Goal: Transaction & Acquisition: Purchase product/service

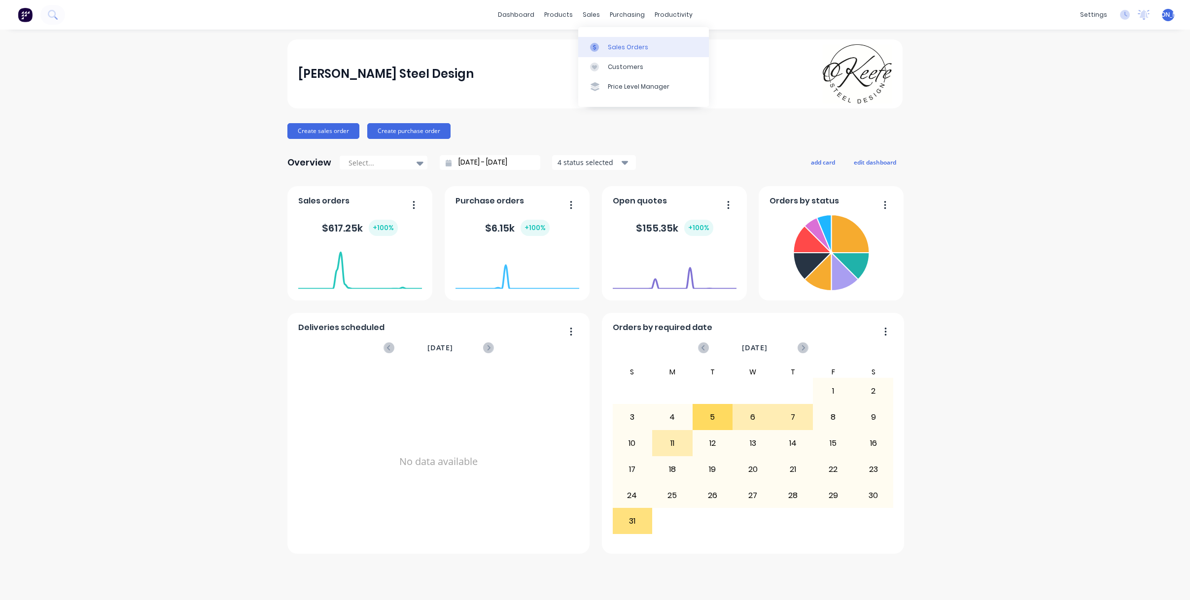
click at [614, 44] on div "Sales Orders" at bounding box center [628, 47] width 40 height 9
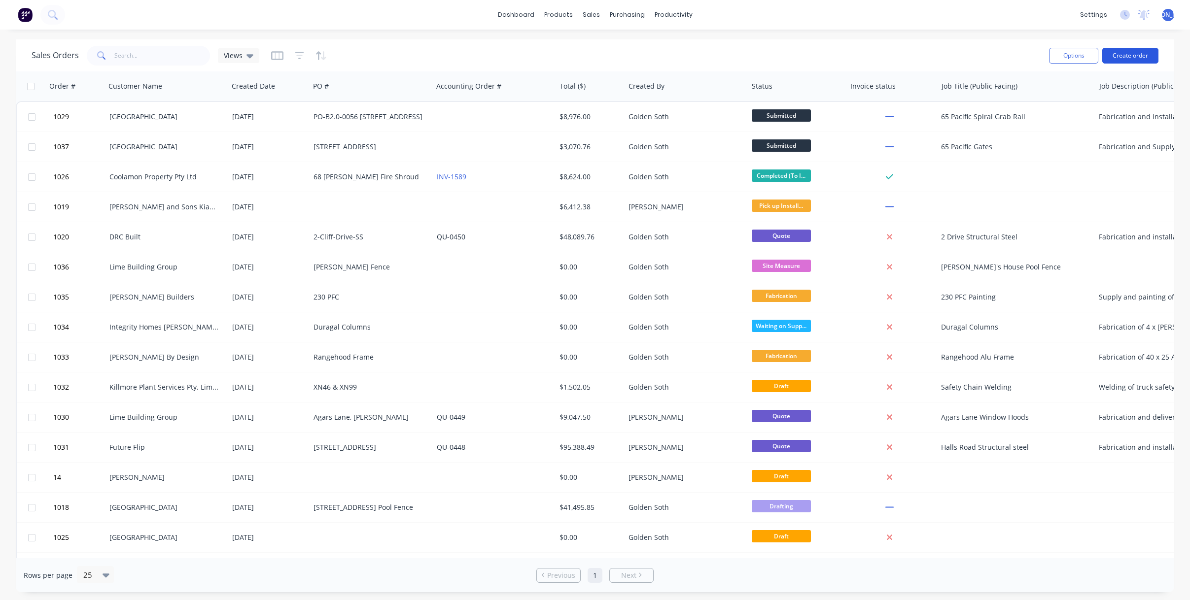
click at [1134, 60] on button "Create order" at bounding box center [1130, 56] width 56 height 16
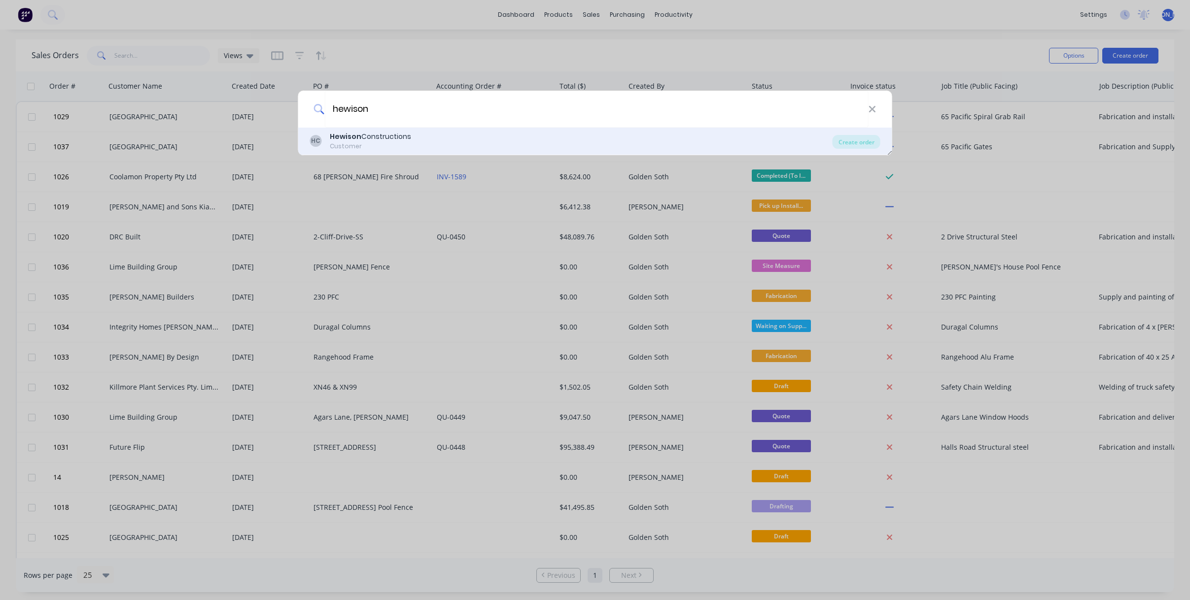
type input "hewison"
click at [395, 139] on div "Hewison Constructions" at bounding box center [370, 137] width 81 height 10
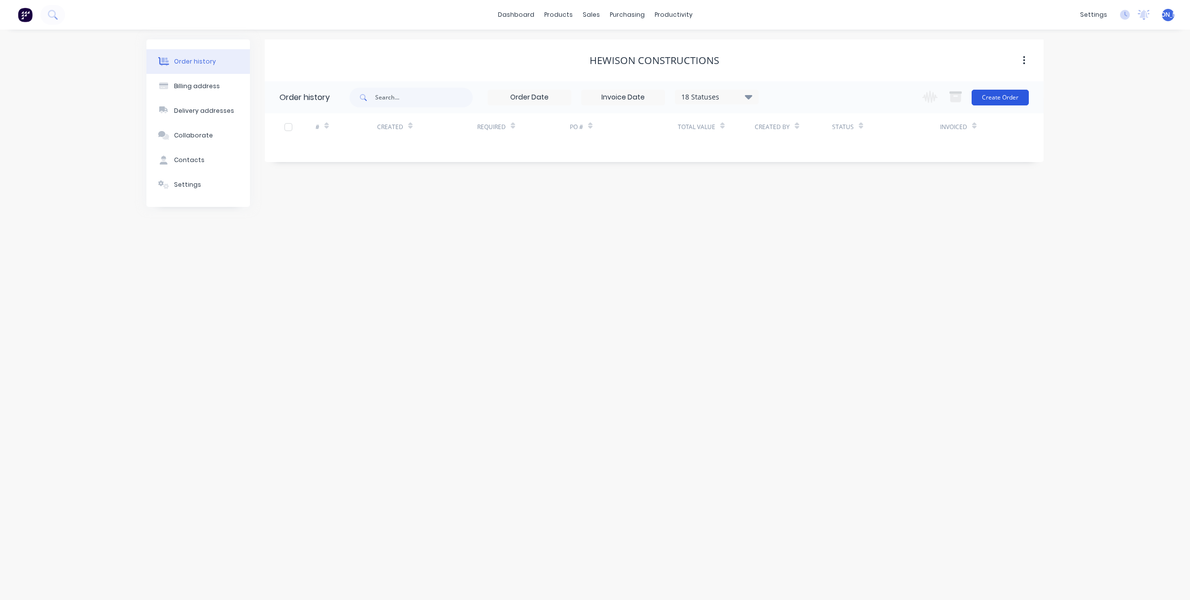
click at [1014, 103] on button "Create Order" at bounding box center [999, 98] width 57 height 16
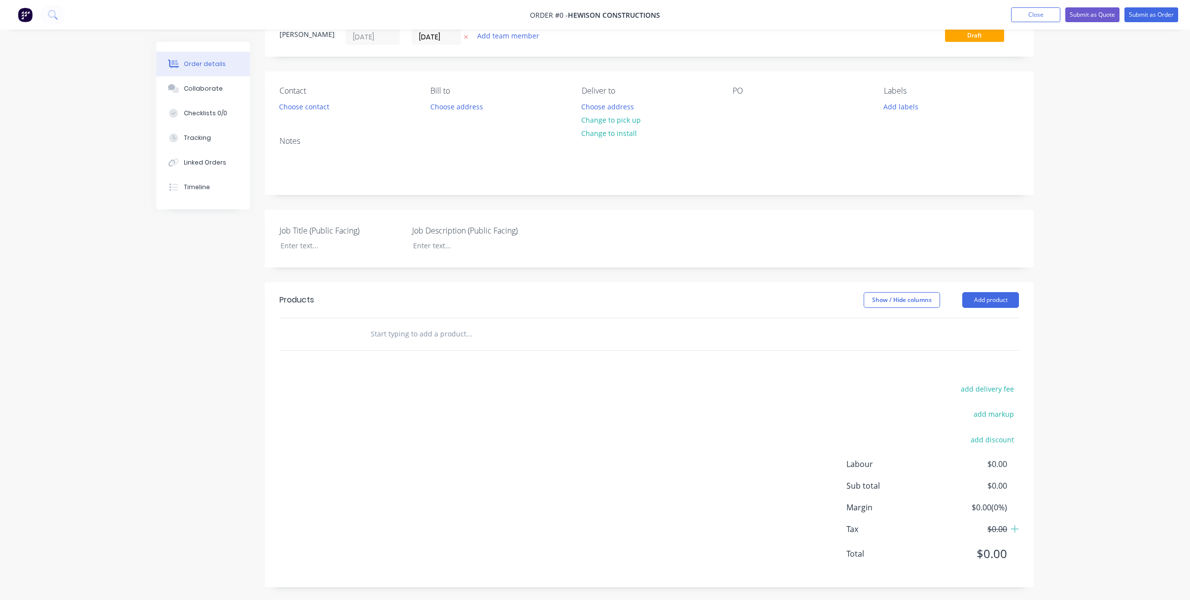
scroll to position [40, 0]
click at [977, 299] on button "Add product" at bounding box center [990, 298] width 57 height 16
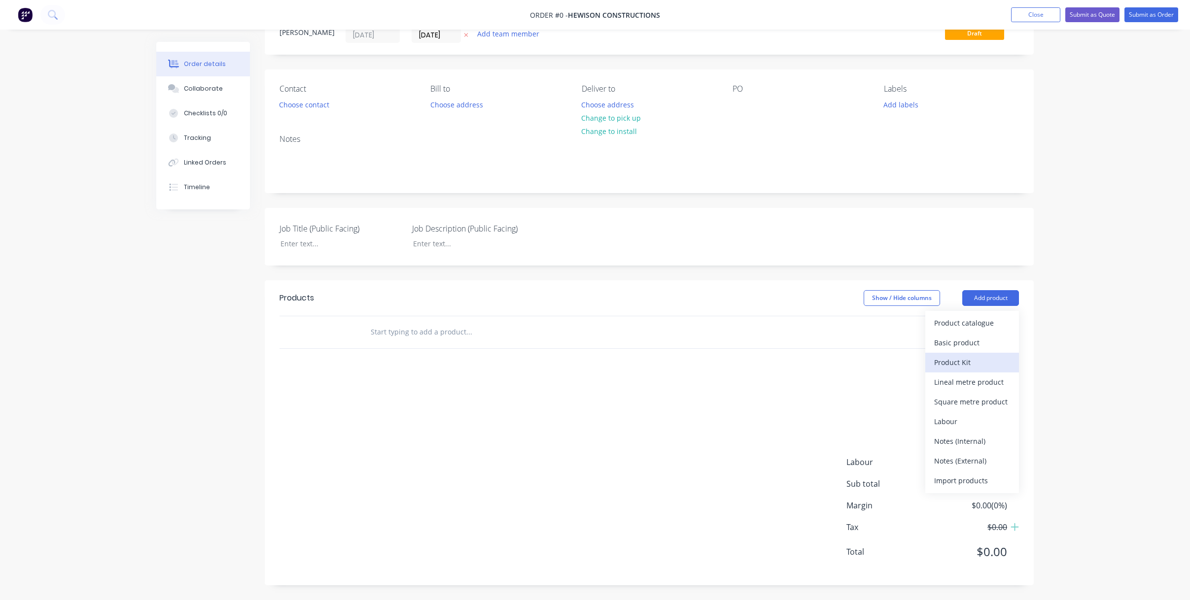
click at [972, 362] on div "Product Kit" at bounding box center [972, 362] width 76 height 14
click at [973, 343] on div "Standard pricing" at bounding box center [972, 343] width 76 height 14
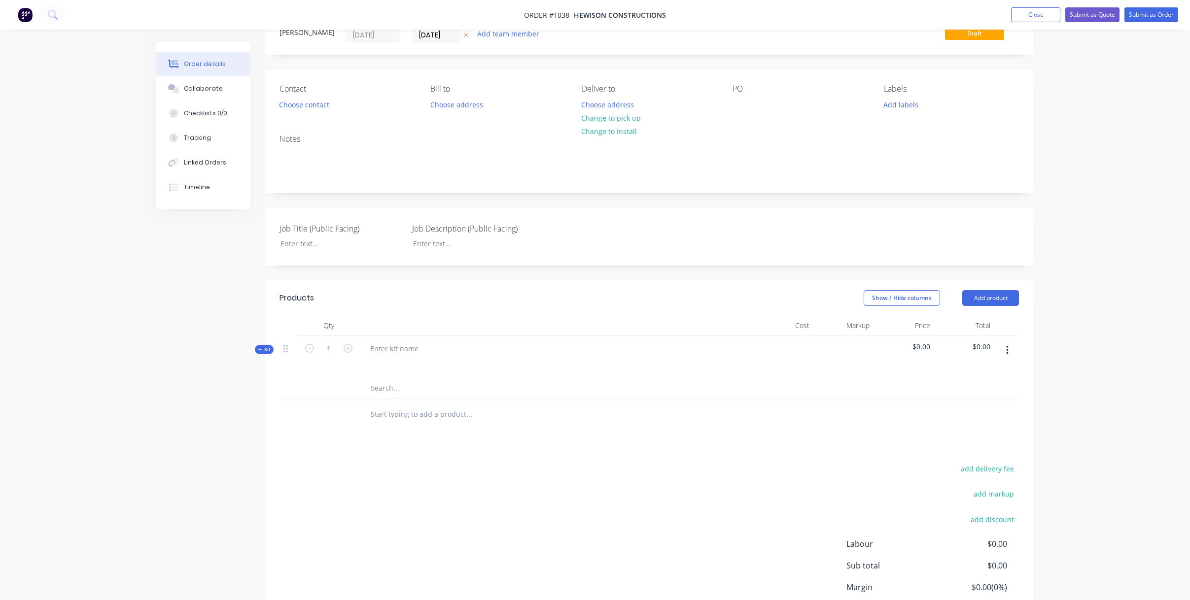
click at [1012, 353] on button "button" at bounding box center [1007, 351] width 23 height 18
click at [1002, 397] on div "Add product to kit" at bounding box center [972, 396] width 76 height 14
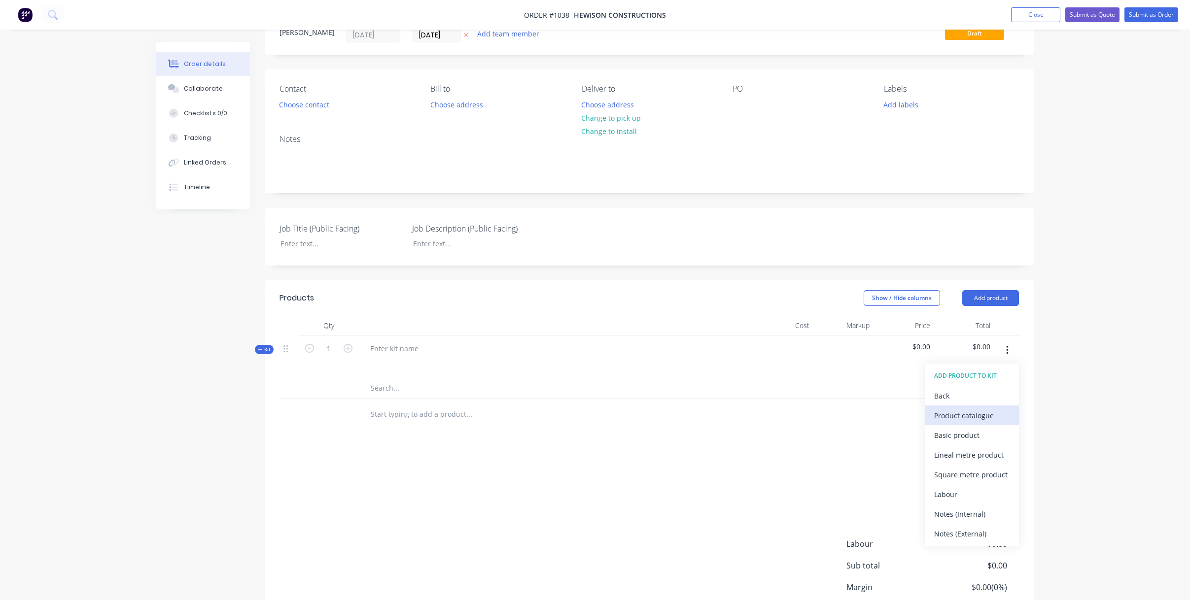
click at [994, 412] on div "Product catalogue" at bounding box center [972, 416] width 76 height 14
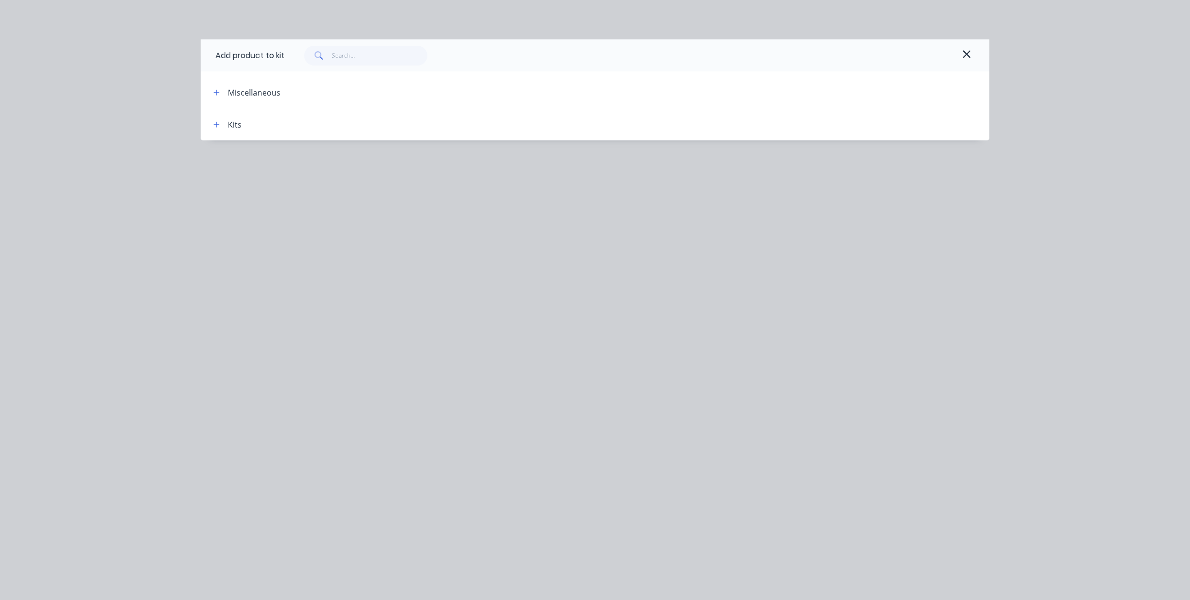
click at [236, 126] on div "Kits" at bounding box center [235, 125] width 14 height 12
click at [220, 125] on button "button" at bounding box center [216, 124] width 12 height 12
click at [219, 125] on icon "button" at bounding box center [216, 124] width 6 height 7
click at [217, 95] on icon "button" at bounding box center [216, 92] width 6 height 7
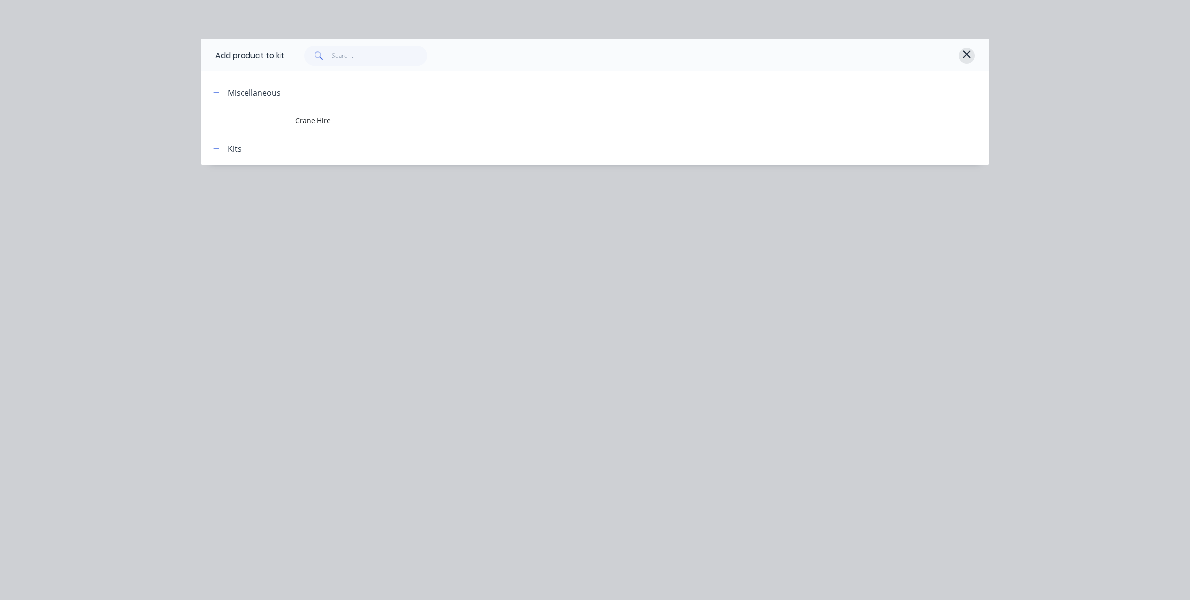
click at [971, 52] on button "button" at bounding box center [967, 56] width 16 height 16
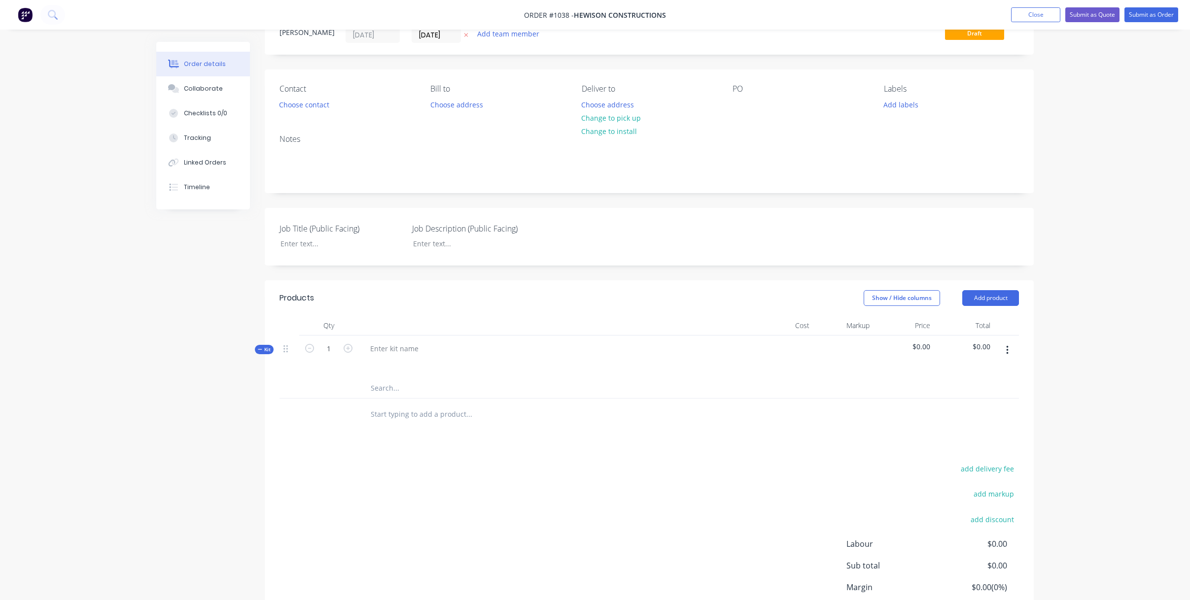
click at [1003, 349] on button "button" at bounding box center [1007, 351] width 23 height 18
click at [1000, 299] on button "Add product" at bounding box center [990, 298] width 57 height 16
click at [981, 356] on div "Product Kit" at bounding box center [972, 362] width 76 height 14
click at [982, 347] on div "Standard pricing" at bounding box center [972, 343] width 76 height 14
click at [1006, 415] on icon "button" at bounding box center [1007, 413] width 2 height 11
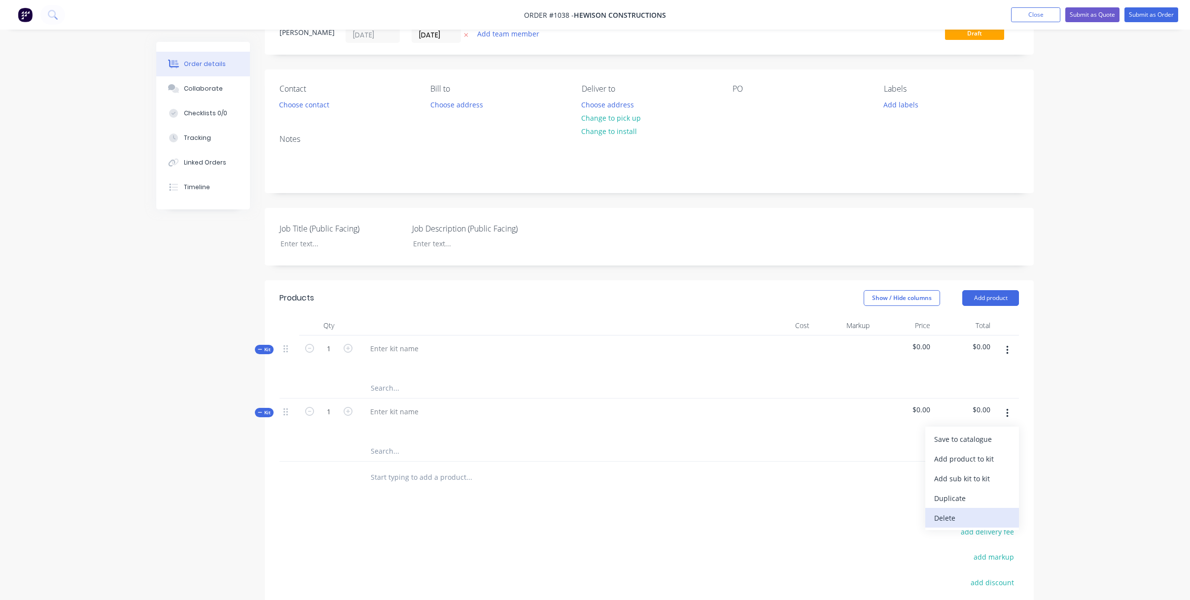
click at [969, 525] on button "Delete" at bounding box center [972, 518] width 94 height 20
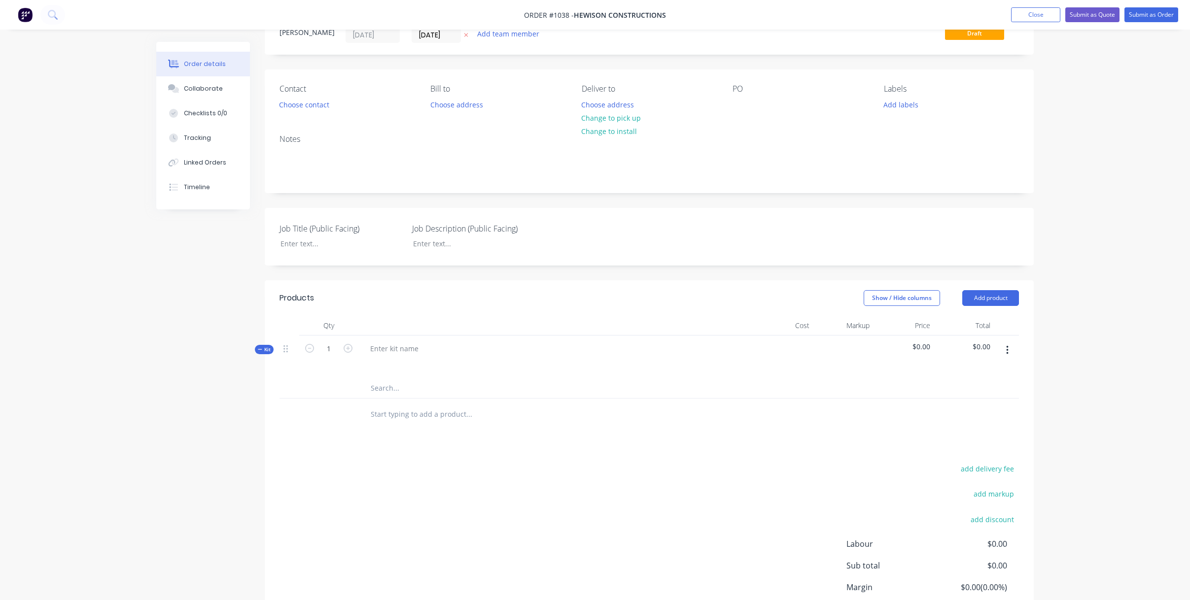
click at [1007, 349] on icon "button" at bounding box center [1007, 350] width 2 height 9
click at [992, 395] on div "Add product to kit" at bounding box center [972, 396] width 76 height 14
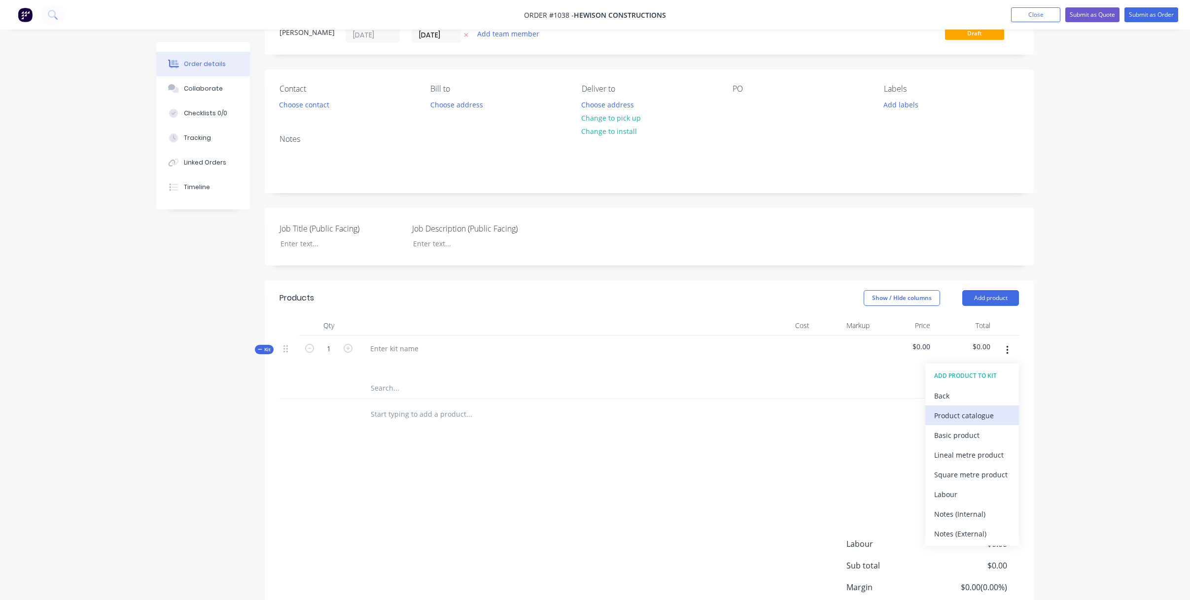
click at [995, 411] on div "Product catalogue" at bounding box center [972, 416] width 76 height 14
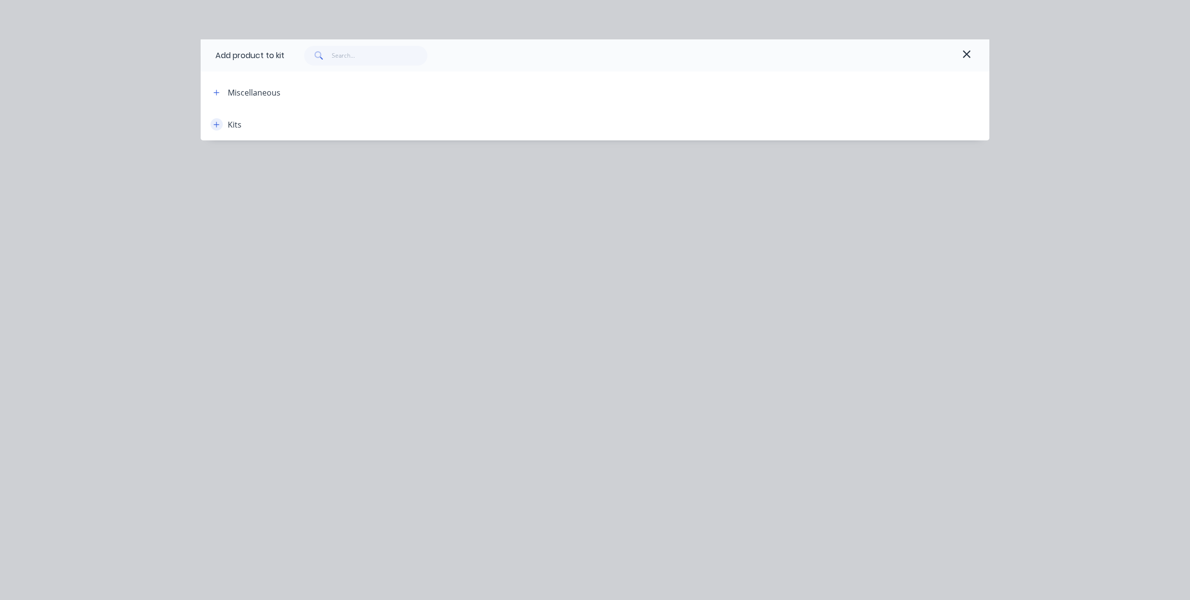
click at [219, 126] on icon "button" at bounding box center [216, 124] width 6 height 7
click at [237, 126] on div "Kits" at bounding box center [235, 125] width 14 height 12
click at [975, 54] on div "Add product to kit" at bounding box center [595, 55] width 789 height 32
click at [967, 54] on icon "button" at bounding box center [966, 54] width 9 height 12
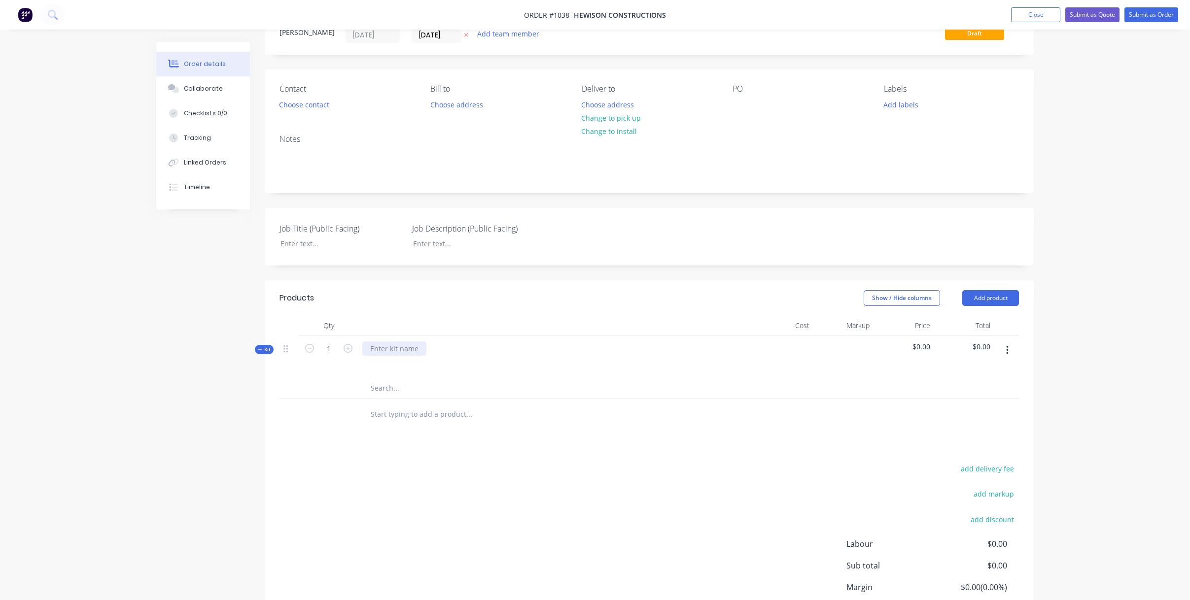
click at [388, 350] on div at bounding box center [394, 349] width 64 height 14
click at [286, 350] on icon at bounding box center [285, 349] width 4 height 9
click at [268, 351] on span "Kit" at bounding box center [264, 349] width 13 height 7
click at [986, 301] on button "Add product" at bounding box center [990, 298] width 57 height 16
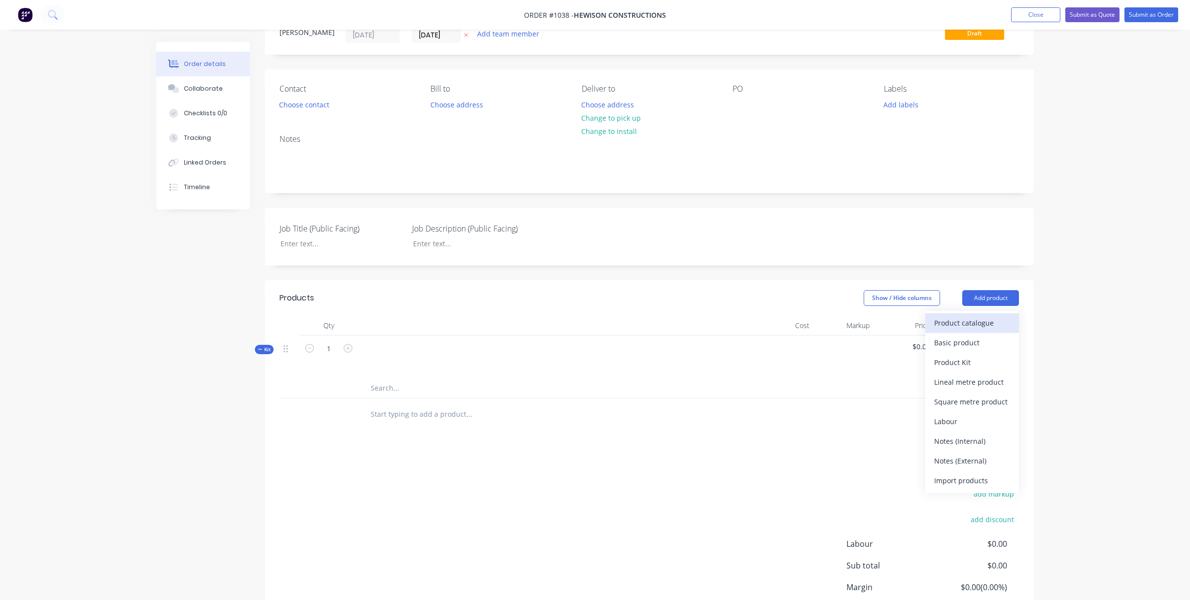
click at [994, 324] on div "Product catalogue" at bounding box center [972, 323] width 76 height 14
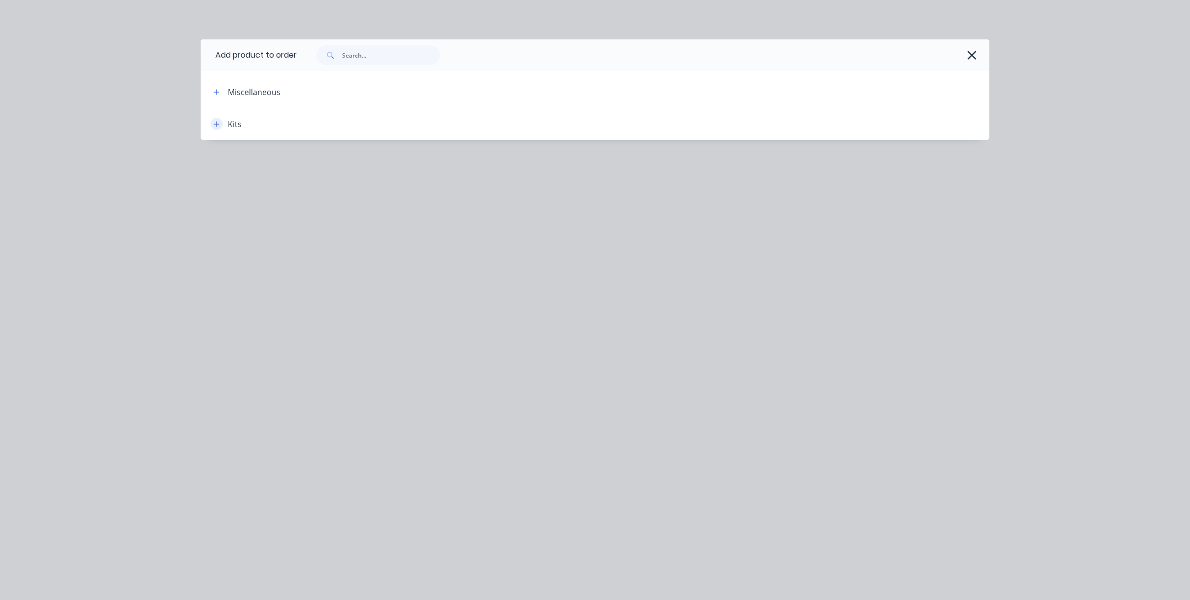
click at [216, 126] on icon "button" at bounding box center [216, 123] width 5 height 5
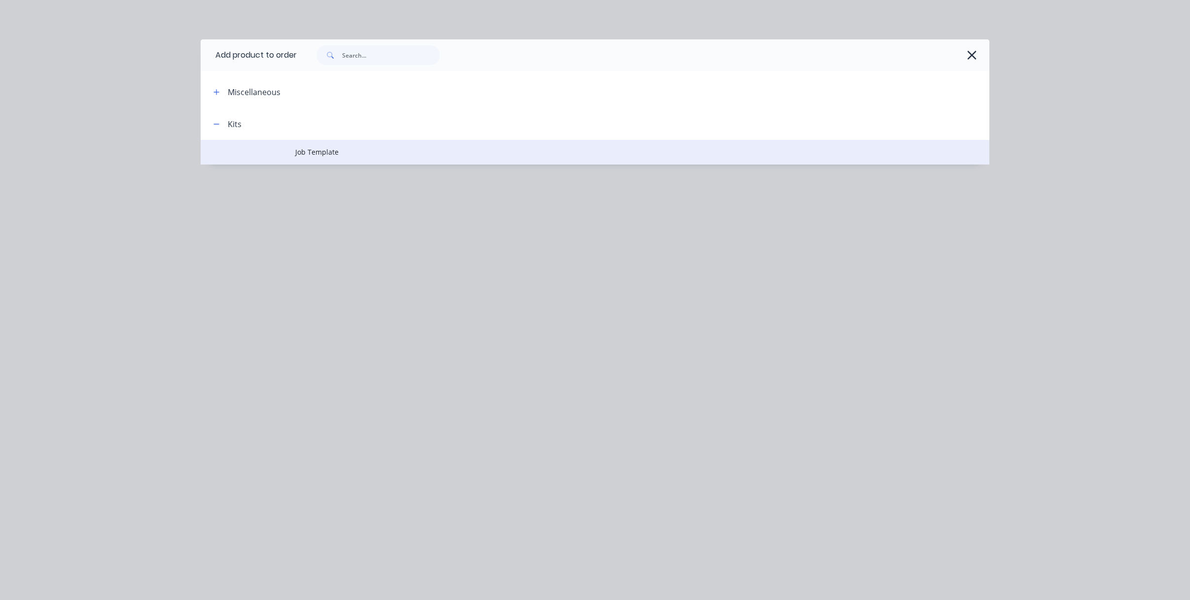
click at [305, 151] on span "Job Template" at bounding box center [572, 152] width 555 height 10
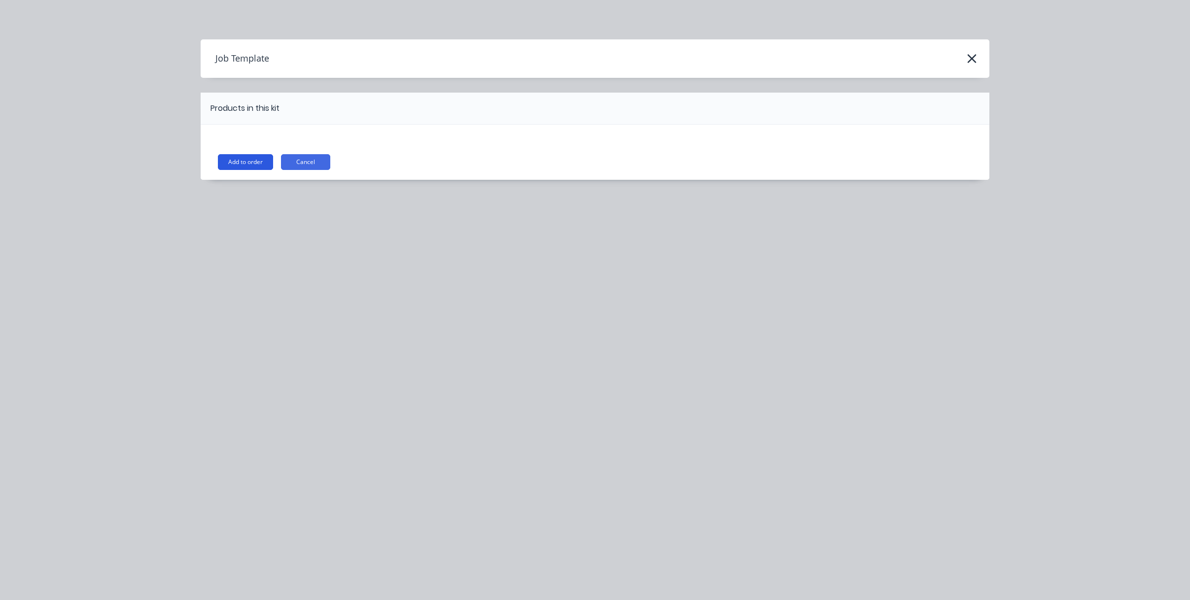
click at [261, 160] on button "Add to order" at bounding box center [245, 162] width 55 height 16
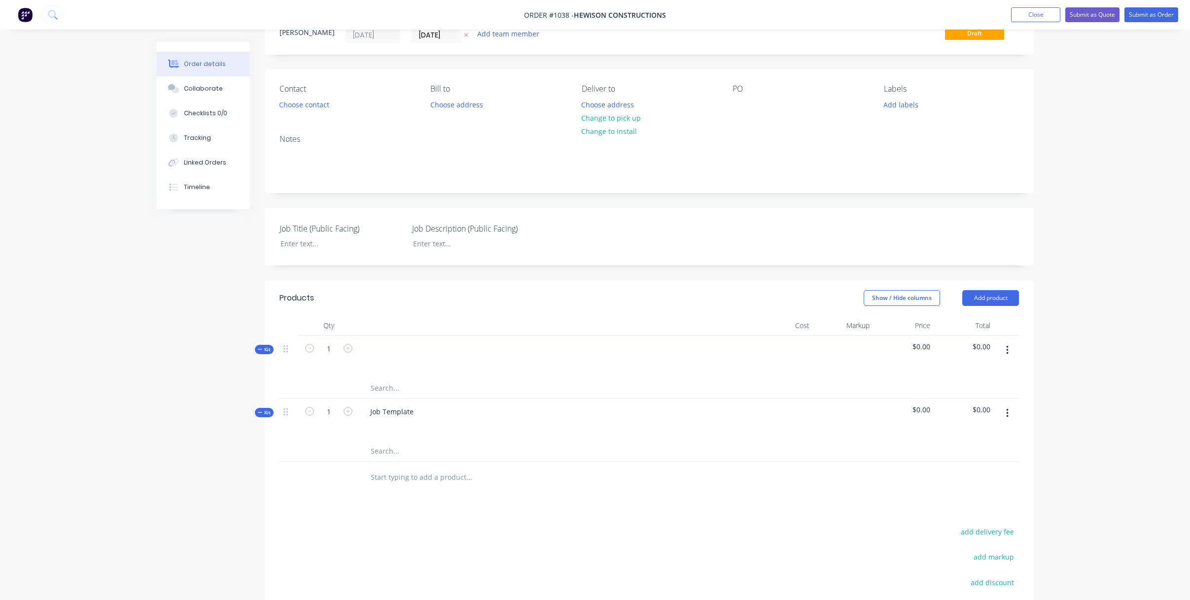
click at [1007, 347] on icon "button" at bounding box center [1007, 350] width 2 height 9
click at [977, 448] on div "Delete" at bounding box center [972, 455] width 76 height 14
click at [392, 389] on input "text" at bounding box center [468, 389] width 197 height 20
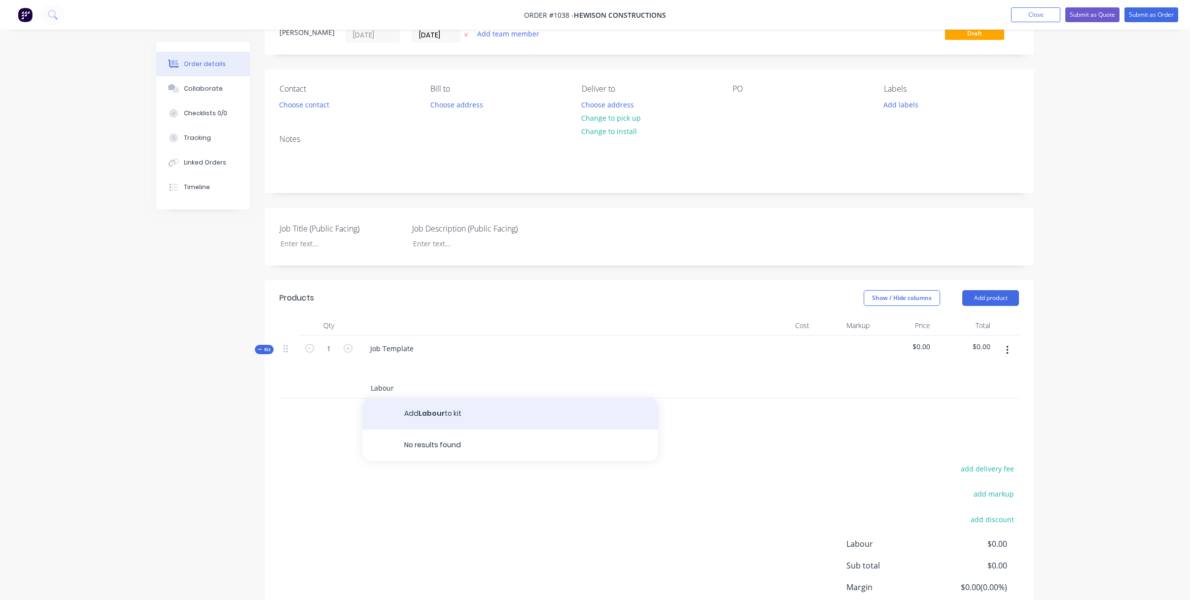
scroll to position [41, 0]
type input "L"
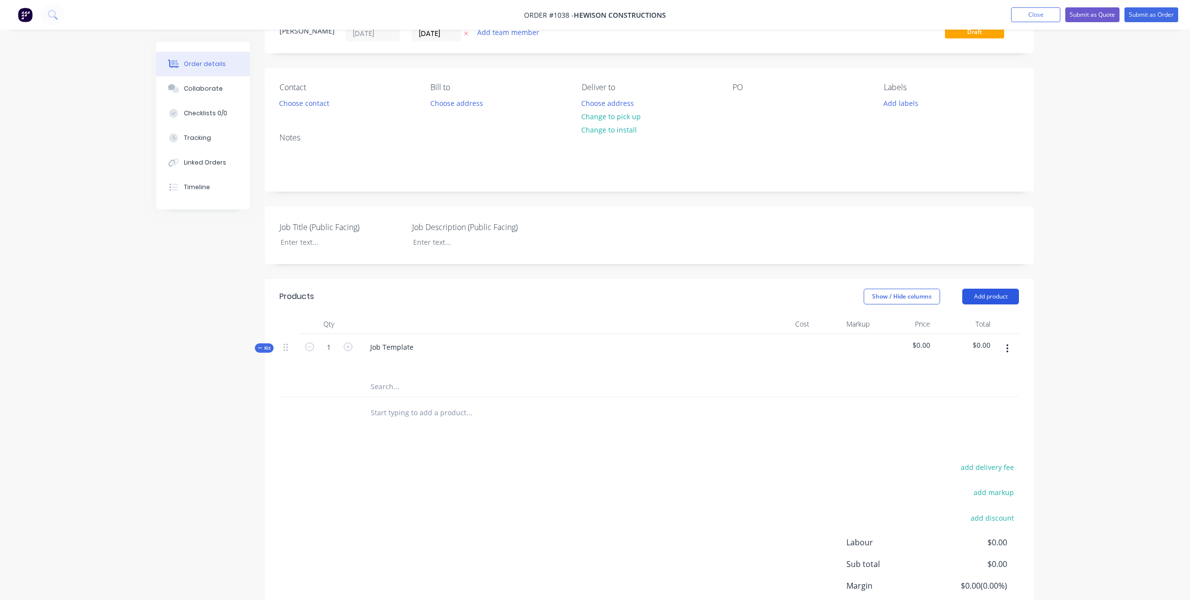
click at [997, 297] on button "Add product" at bounding box center [990, 297] width 57 height 16
click at [614, 525] on div "add delivery fee add markup add discount Labour $0.00 Sub total $0.00 Margin $0…" at bounding box center [648, 556] width 739 height 190
click at [987, 299] on button "Add product" at bounding box center [990, 297] width 57 height 16
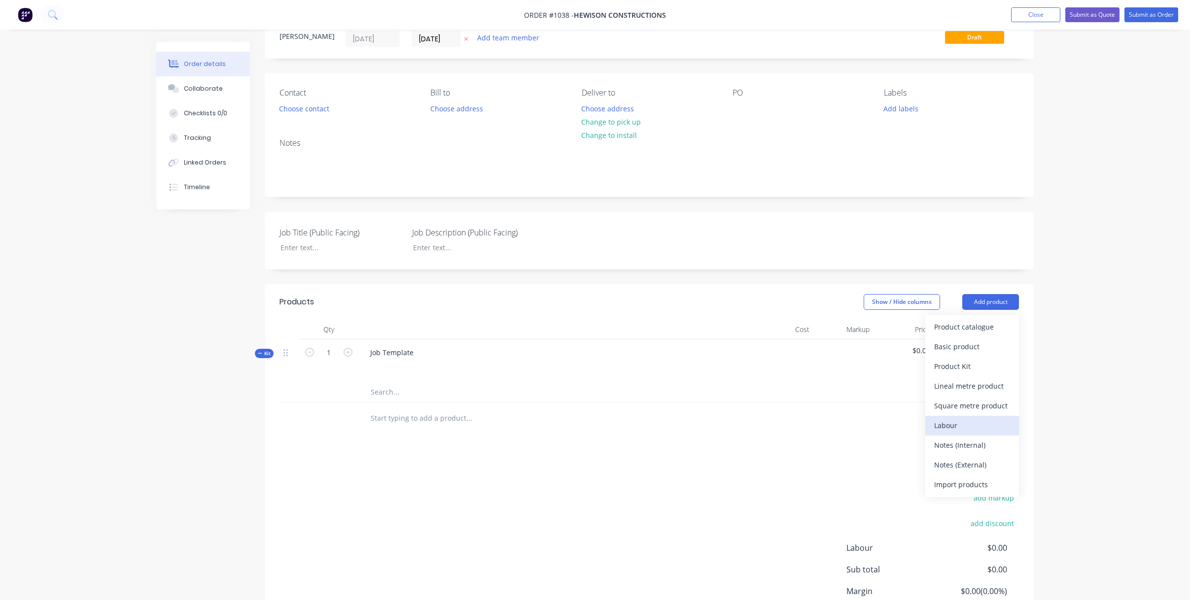
click at [956, 426] on div "Labour" at bounding box center [972, 425] width 76 height 14
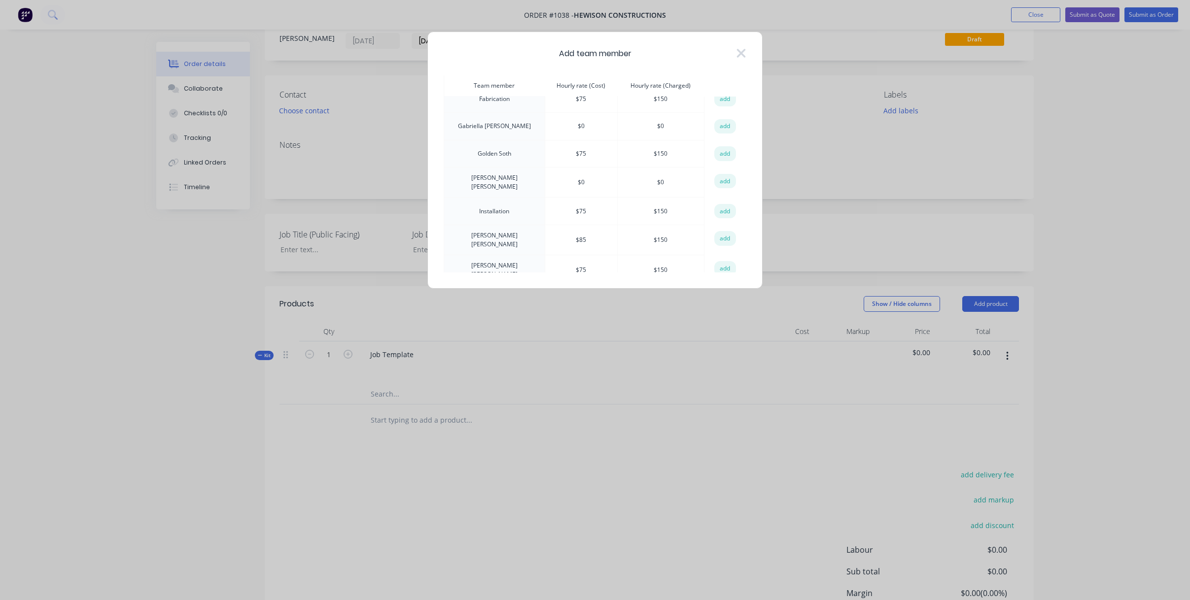
scroll to position [0, 0]
click at [723, 114] on button "add" at bounding box center [725, 110] width 22 height 15
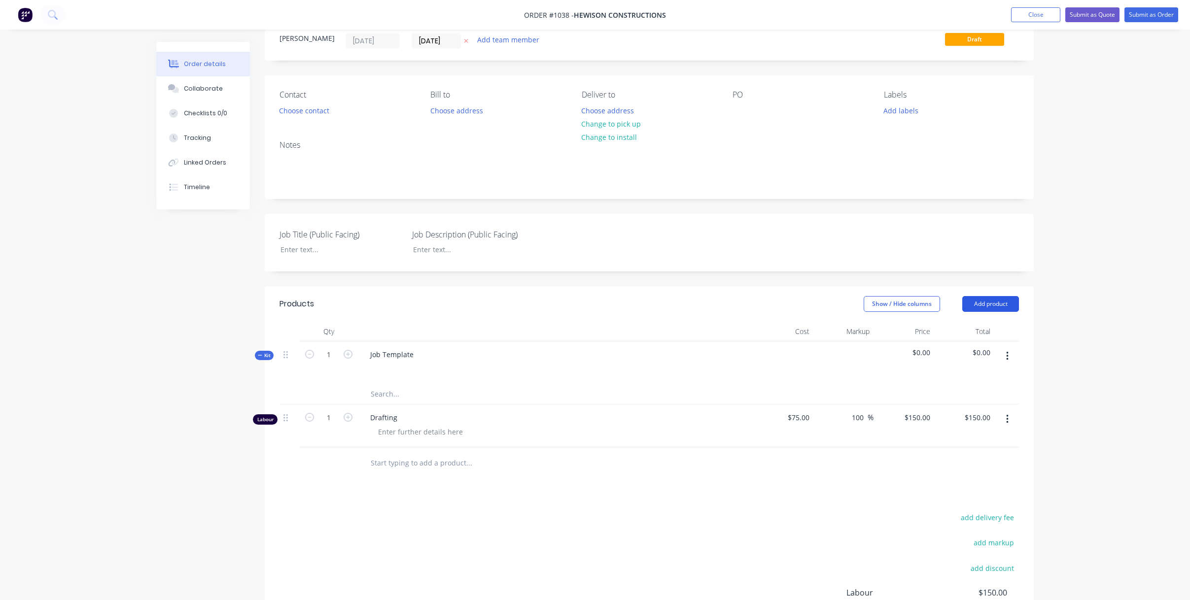
click at [988, 307] on button "Add product" at bounding box center [990, 304] width 57 height 16
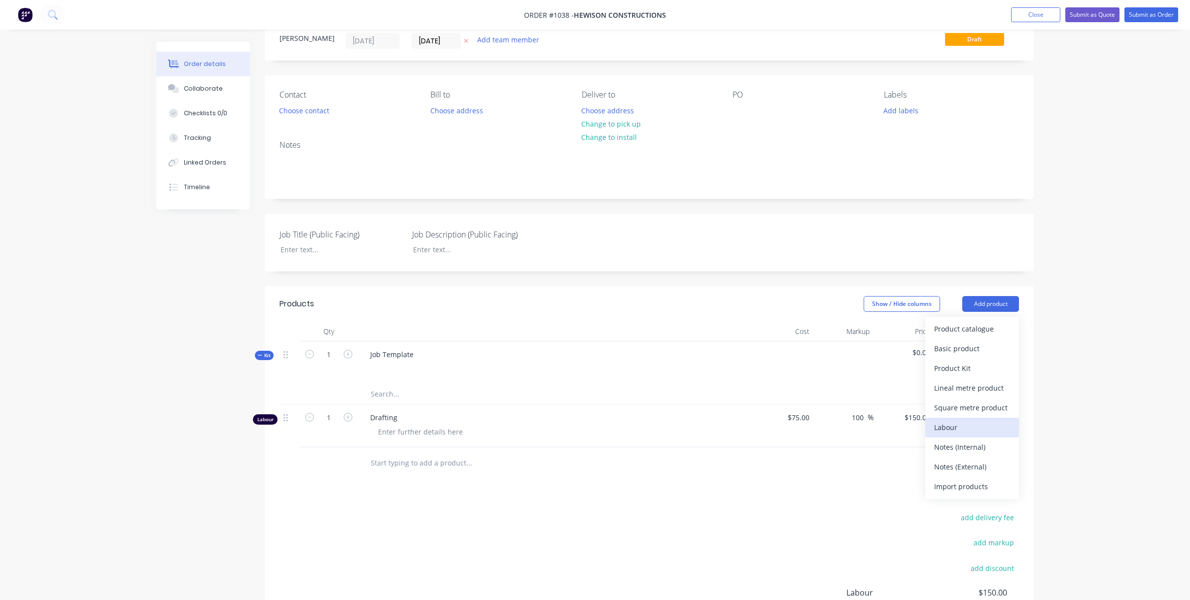
click at [974, 422] on div "Labour" at bounding box center [972, 427] width 76 height 14
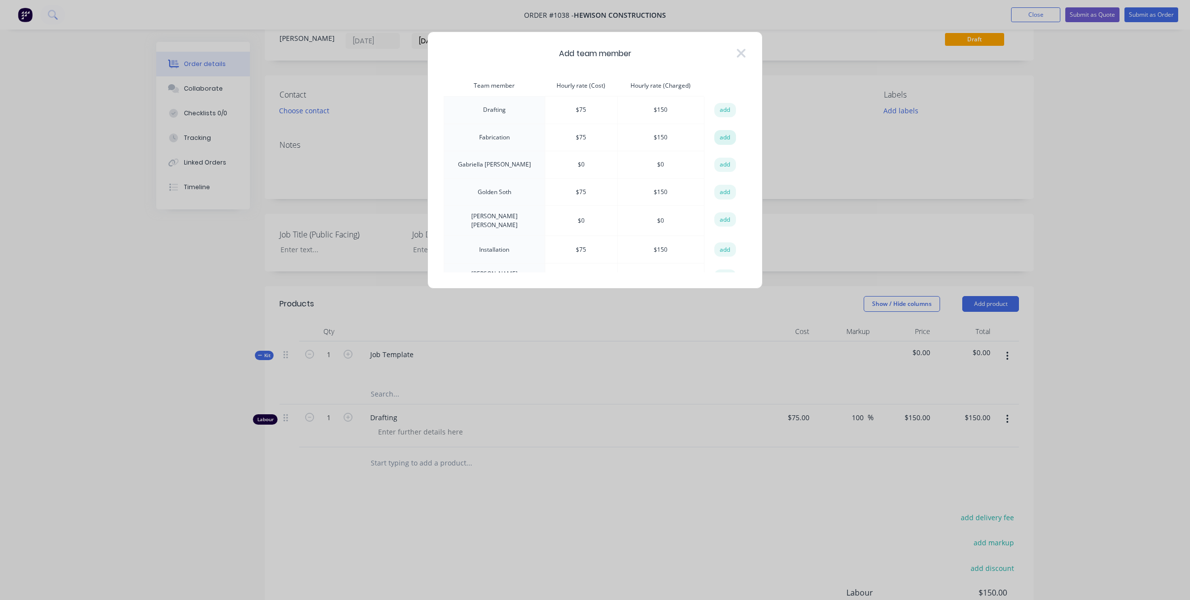
click at [721, 137] on button "add" at bounding box center [725, 137] width 22 height 15
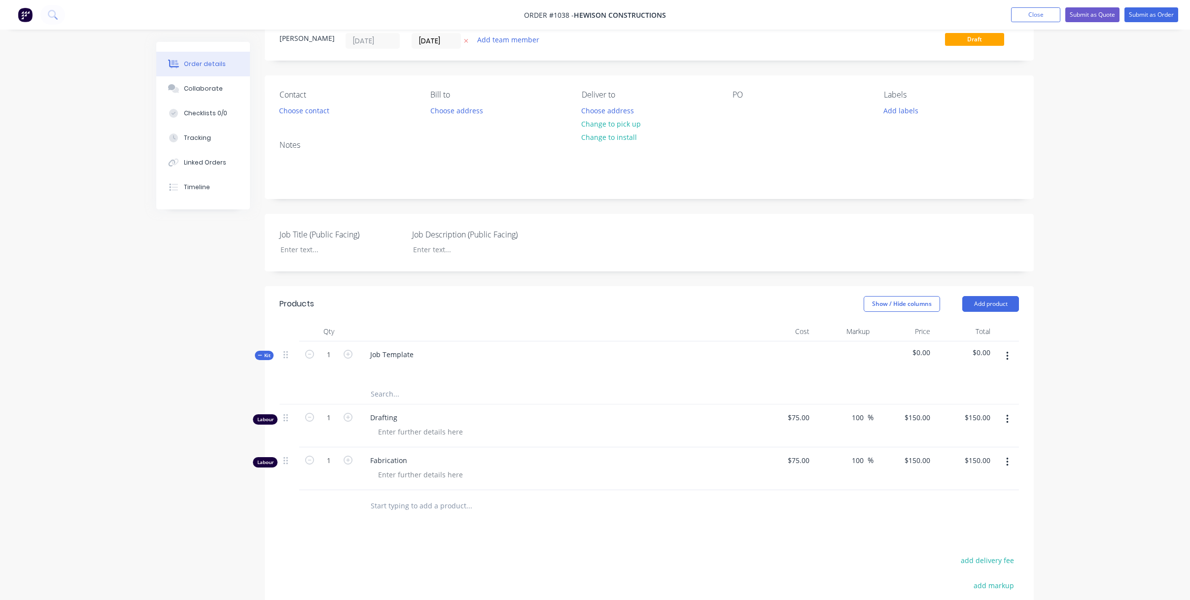
scroll to position [34, 0]
click at [1006, 356] on icon "button" at bounding box center [1007, 356] width 2 height 9
drag, startPoint x: 1096, startPoint y: 372, endPoint x: 1012, endPoint y: 330, distance: 93.9
click at [1096, 372] on div "Order details Collaborate Checklists 0/0 Tracking Linked Orders Timeline Order …" at bounding box center [595, 370] width 1190 height 808
click at [1004, 306] on button "Add product" at bounding box center [990, 305] width 57 height 16
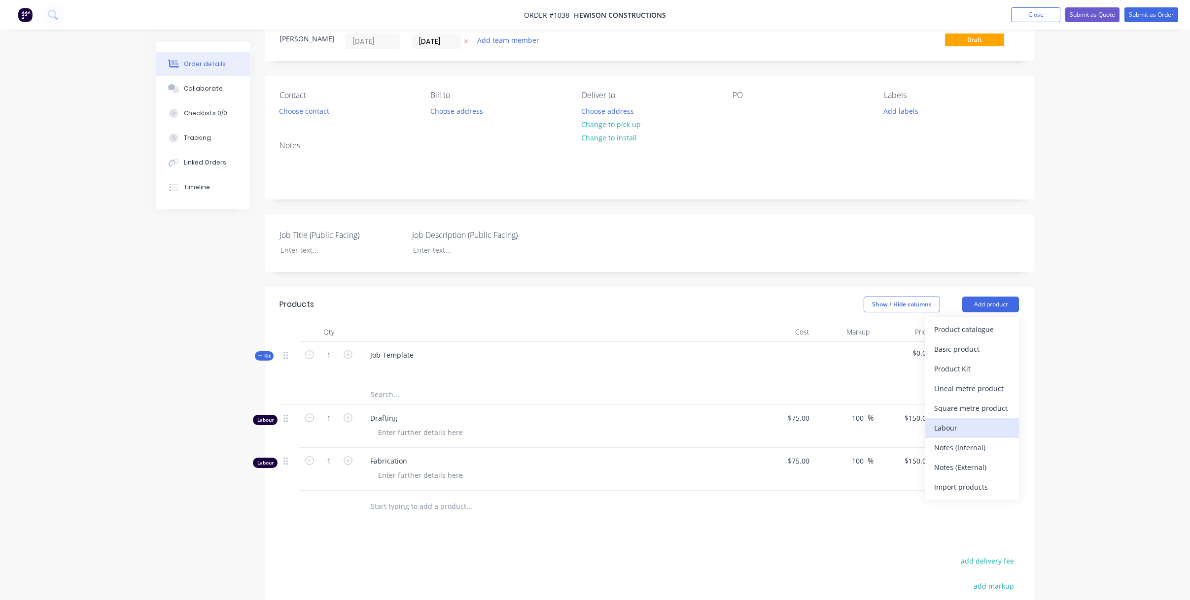
click at [975, 424] on div "Labour" at bounding box center [972, 428] width 76 height 14
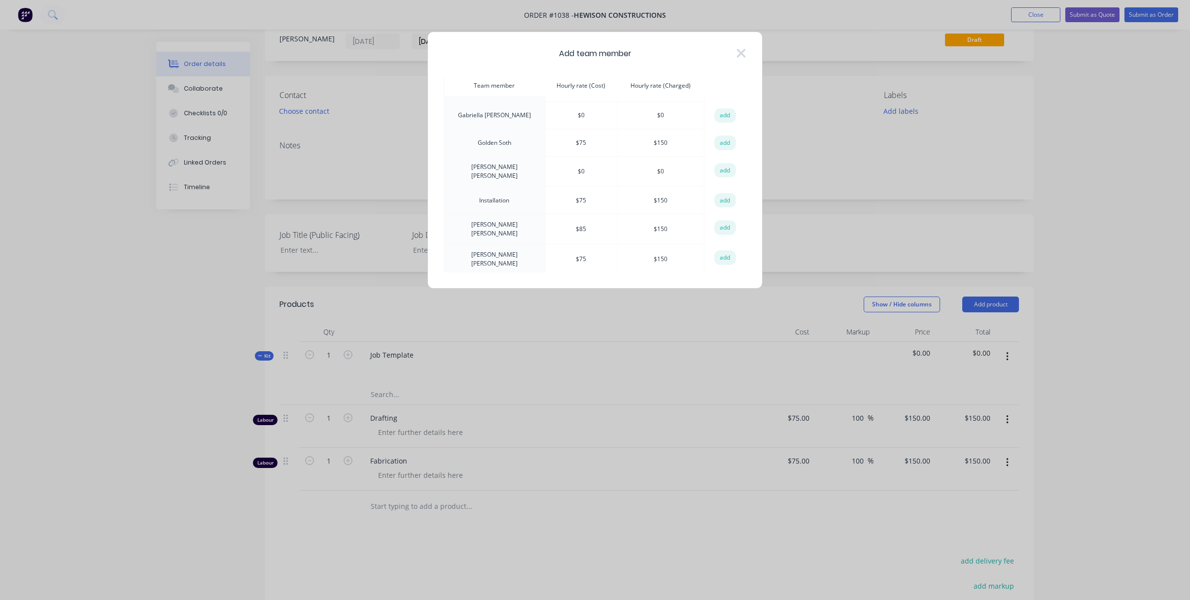
scroll to position [50, 0]
click at [723, 197] on button "add" at bounding box center [725, 200] width 22 height 15
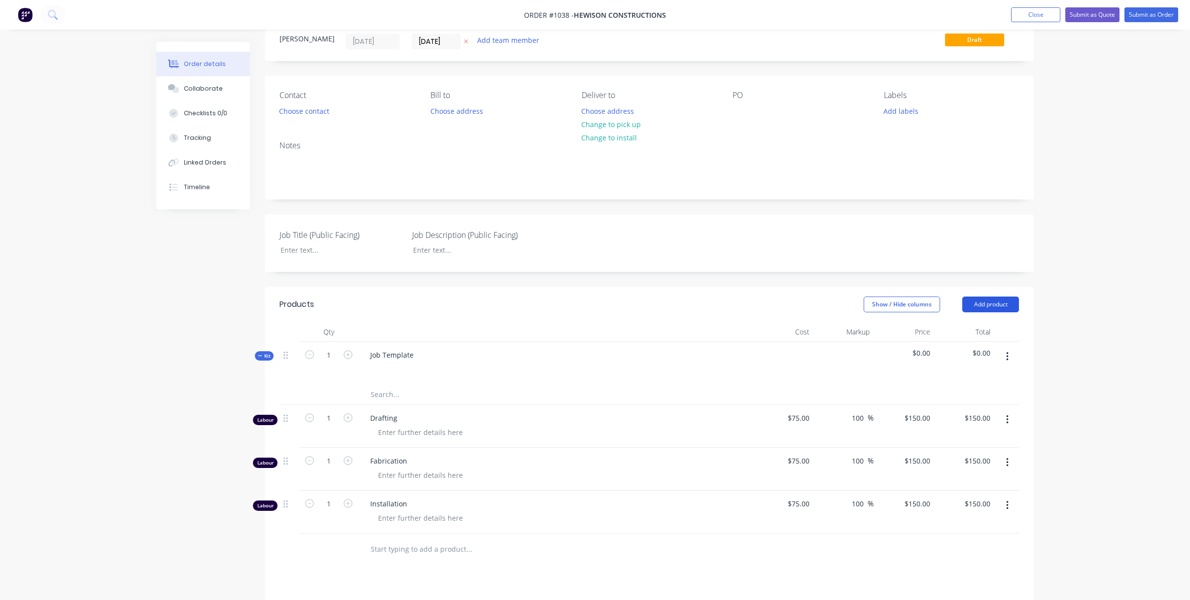
click at [1000, 308] on button "Add product" at bounding box center [990, 305] width 57 height 16
click at [1096, 349] on div "Order details Collaborate Checklists 0/0 Tracking Linked Orders Timeline Order …" at bounding box center [595, 391] width 1190 height 851
click at [396, 394] on input "text" at bounding box center [468, 395] width 197 height 20
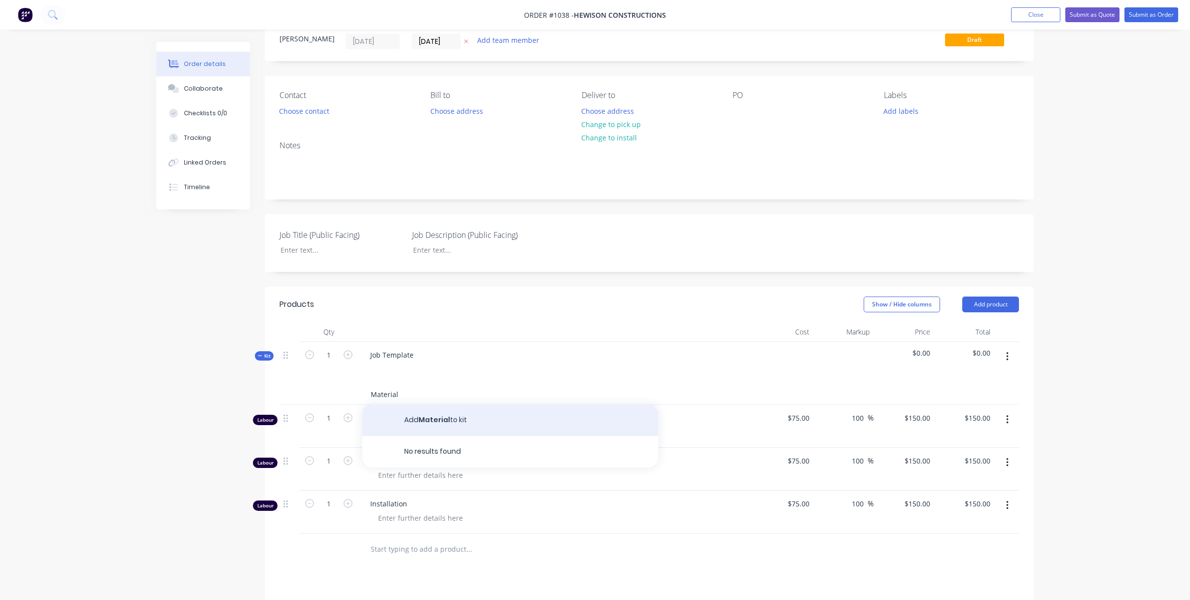
type input "Material"
click at [425, 416] on button "Add Material to kit" at bounding box center [510, 421] width 296 height 32
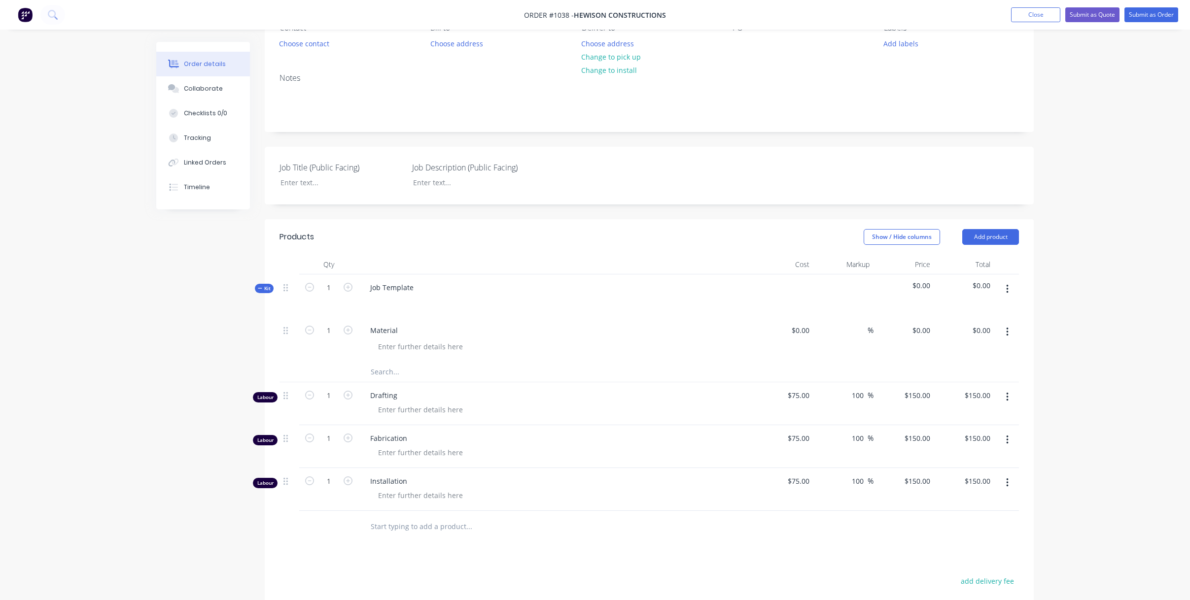
scroll to position [103, 0]
click at [350, 286] on icon "button" at bounding box center [348, 285] width 9 height 9
type input "2"
click at [311, 288] on icon "button" at bounding box center [309, 285] width 9 height 9
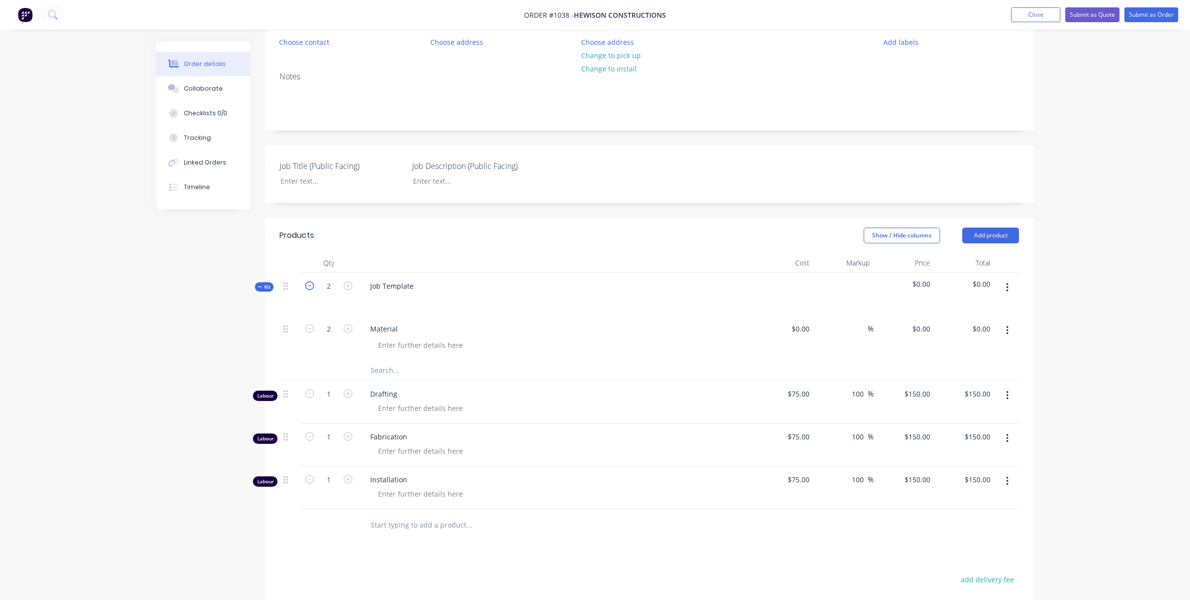
type input "1"
click at [391, 370] on input "text" at bounding box center [468, 371] width 197 height 20
type input "Crane"
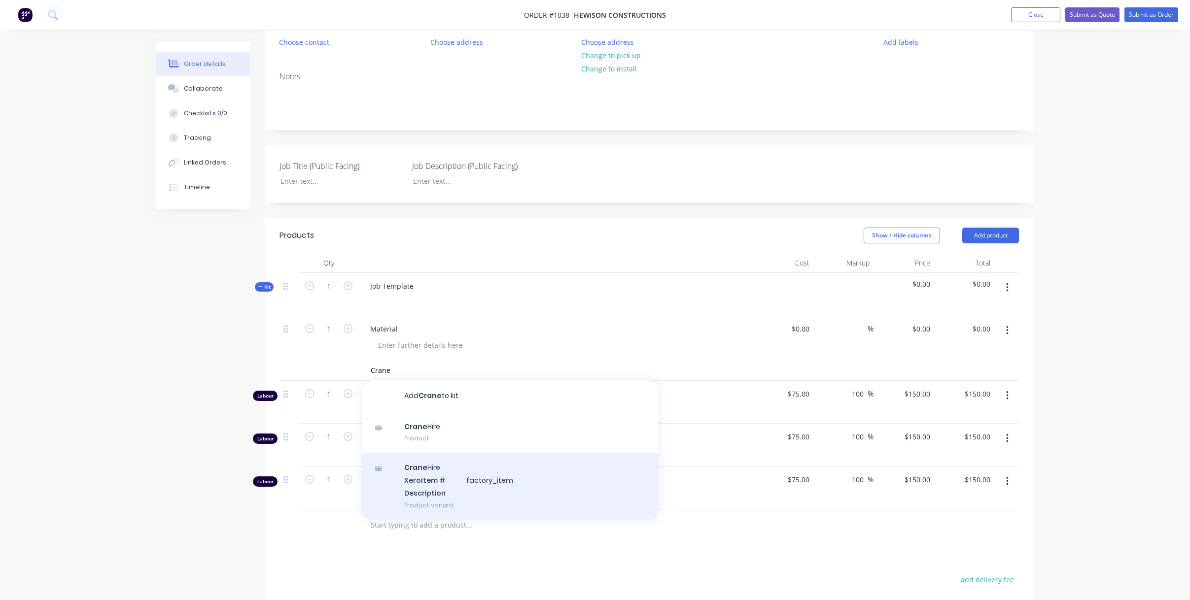
click at [428, 480] on div "Crane Hire Xero Item # factory_item Description Product variant" at bounding box center [510, 486] width 296 height 67
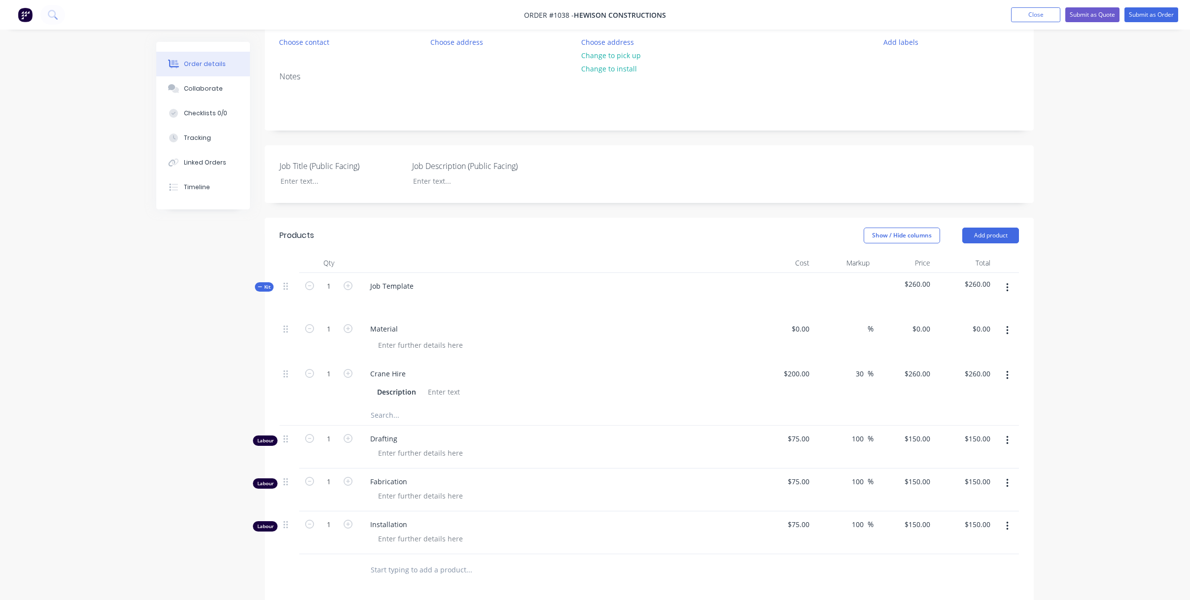
click at [390, 414] on input "text" at bounding box center [468, 416] width 197 height 20
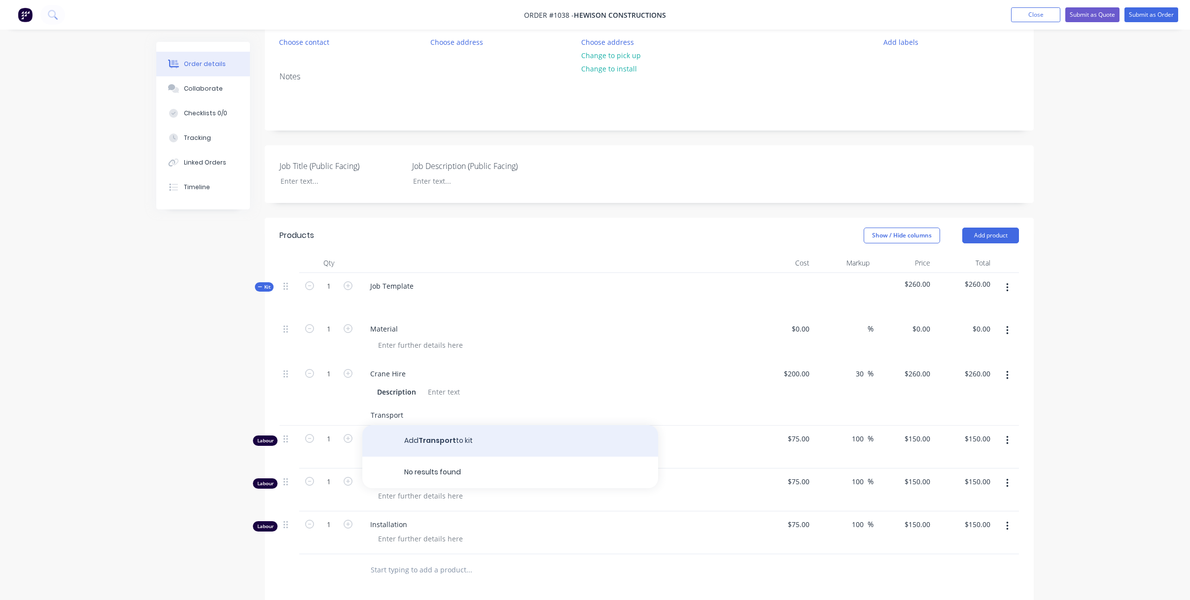
type input "Transport"
click at [424, 444] on button "Add Transport to kit" at bounding box center [510, 441] width 296 height 32
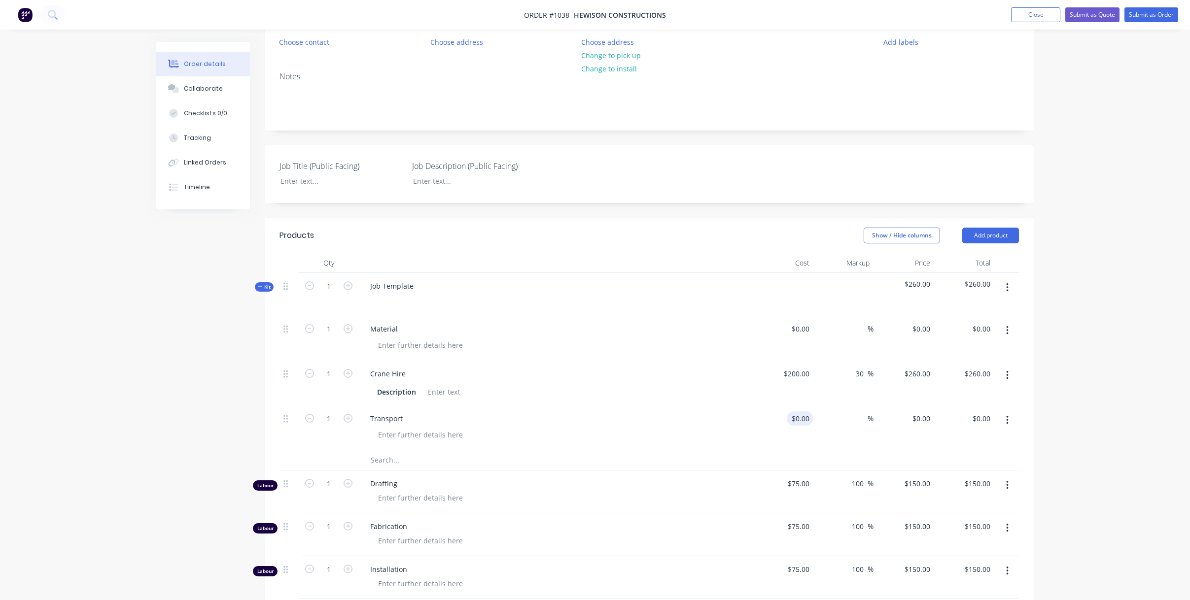
scroll to position [103, 0]
click at [803, 420] on input at bounding box center [807, 418] width 11 height 14
type input "$140.00"
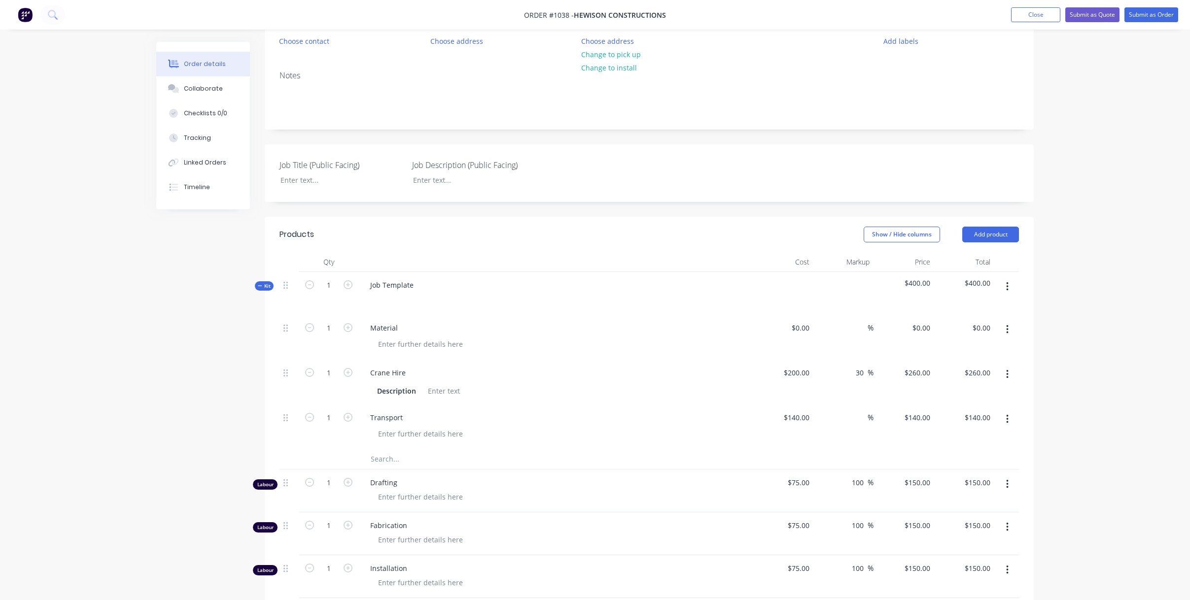
click at [778, 444] on div "$140.00 $140.00" at bounding box center [783, 427] width 61 height 45
click at [866, 420] on input at bounding box center [861, 418] width 11 height 14
type input "25"
type input "$175.00"
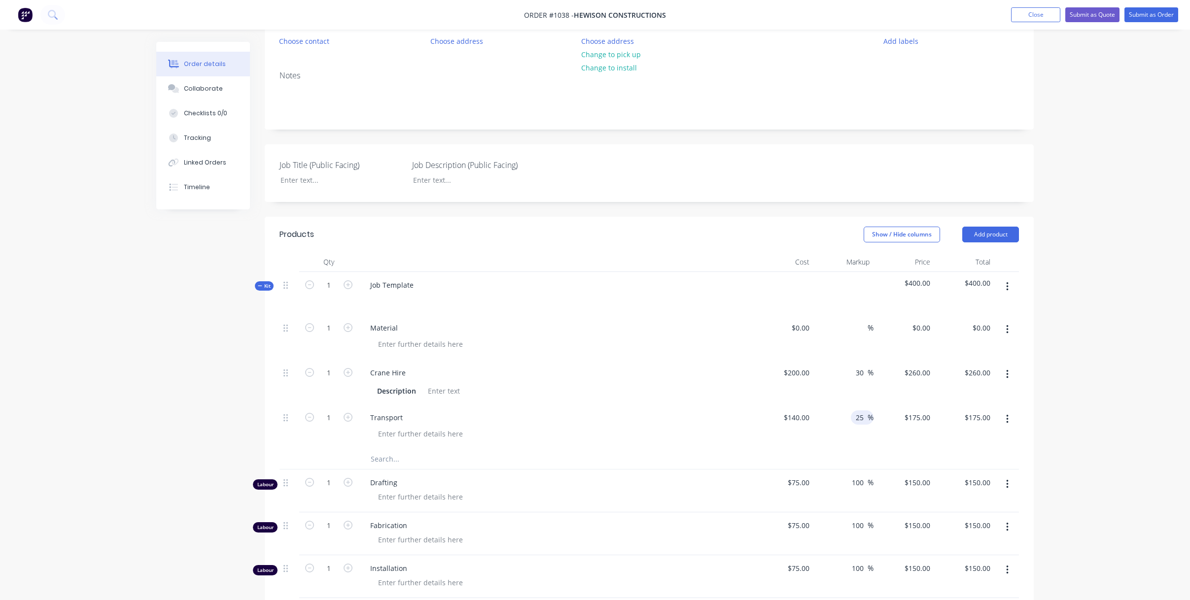
click at [863, 437] on div "25 25 %" at bounding box center [843, 427] width 61 height 45
click at [388, 459] on input "text" at bounding box center [468, 459] width 197 height 20
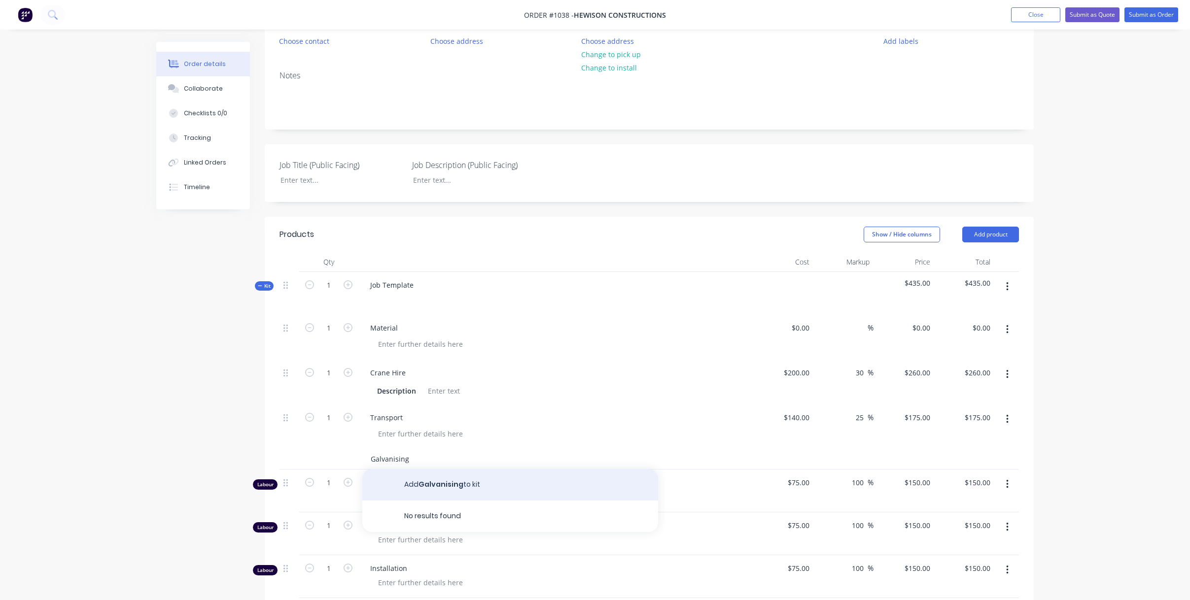
type input "Galvanising"
click at [466, 483] on button "Add Galvanising to kit" at bounding box center [510, 485] width 296 height 32
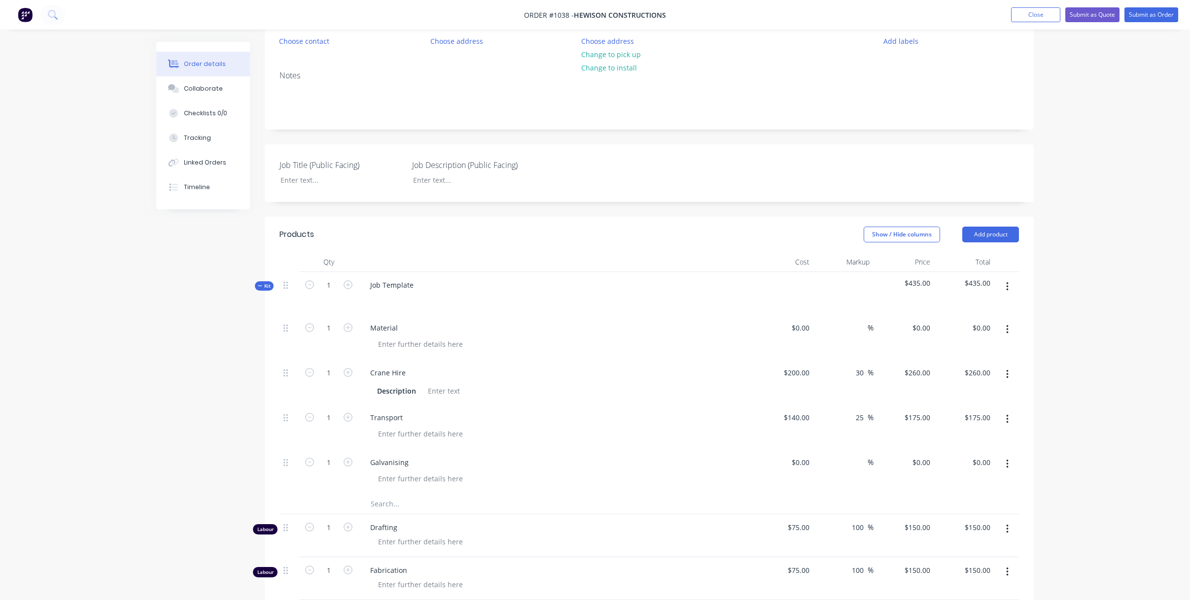
click at [373, 508] on input "text" at bounding box center [468, 504] width 197 height 20
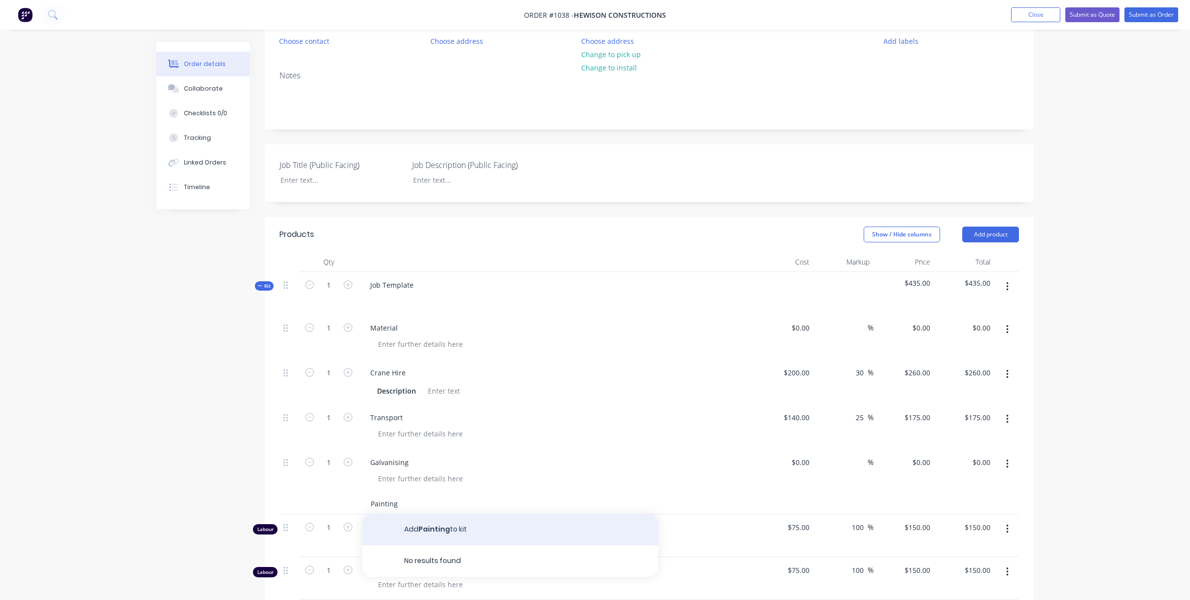
type input "Painting"
click at [432, 526] on button "Add Painting to kit" at bounding box center [510, 530] width 296 height 32
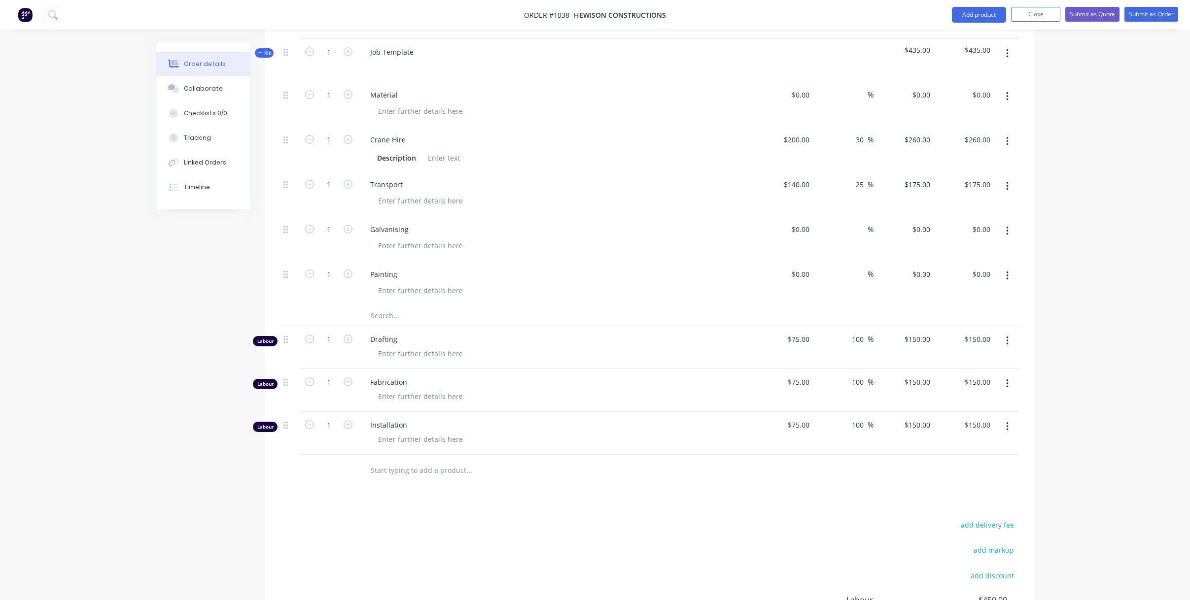
scroll to position [337, 0]
